Goal: Navigation & Orientation: Find specific page/section

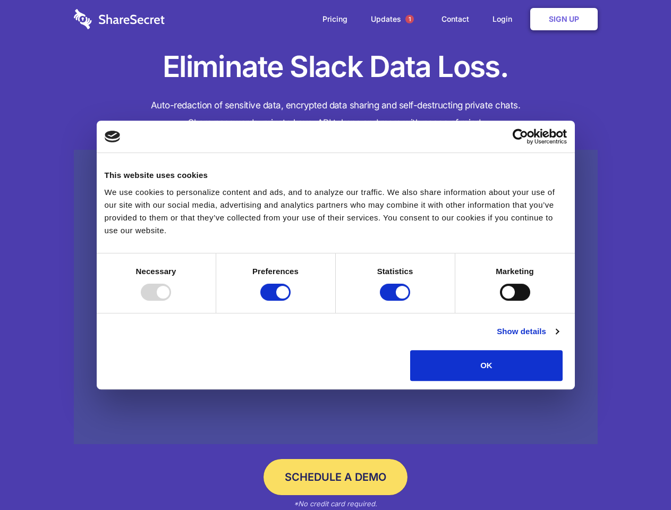
click at [171, 301] on div at bounding box center [156, 292] width 30 height 17
click at [291, 301] on input "Preferences" at bounding box center [275, 292] width 30 height 17
checkbox input "false"
click at [396, 301] on input "Statistics" at bounding box center [395, 292] width 30 height 17
checkbox input "false"
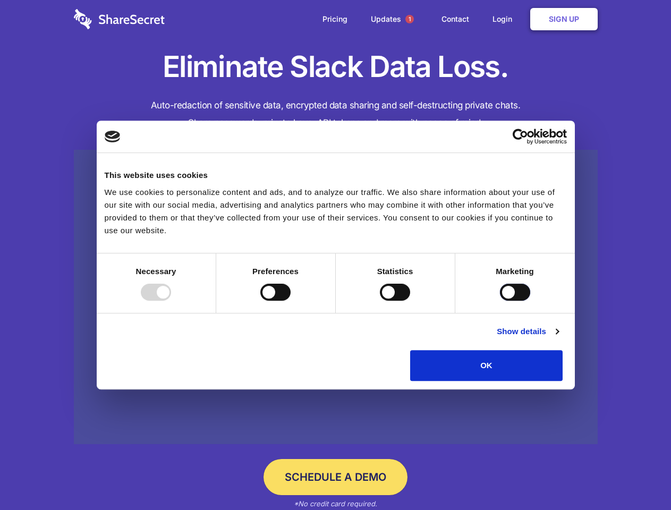
click at [500, 301] on input "Marketing" at bounding box center [515, 292] width 30 height 17
checkbox input "true"
click at [558, 338] on link "Show details" at bounding box center [528, 331] width 62 height 13
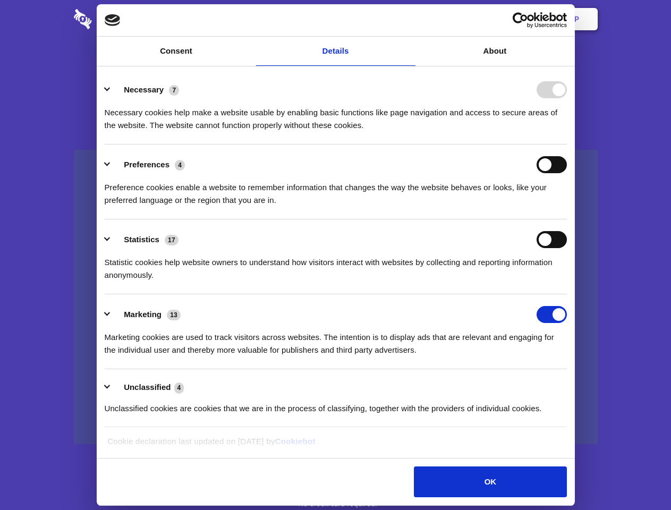
click at [567, 132] on div "Necessary cookies help make a website usable by enabling basic functions like p…" at bounding box center [336, 114] width 462 height 33
click at [409, 19] on span "1" at bounding box center [409, 19] width 8 height 8
